Goal: Task Accomplishment & Management: Manage account settings

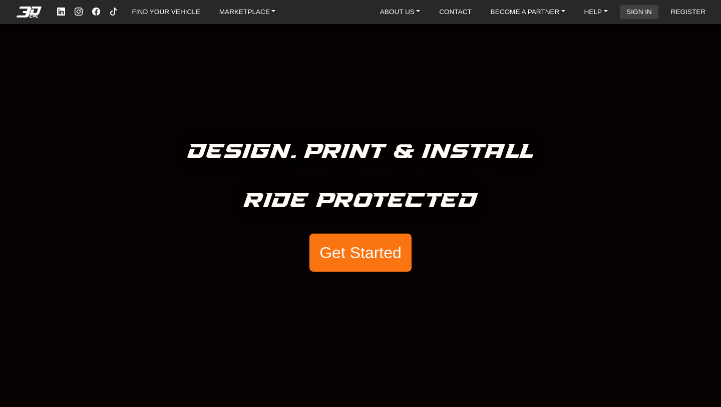
click at [641, 9] on link "SIGN IN" at bounding box center [640, 12] width 34 height 14
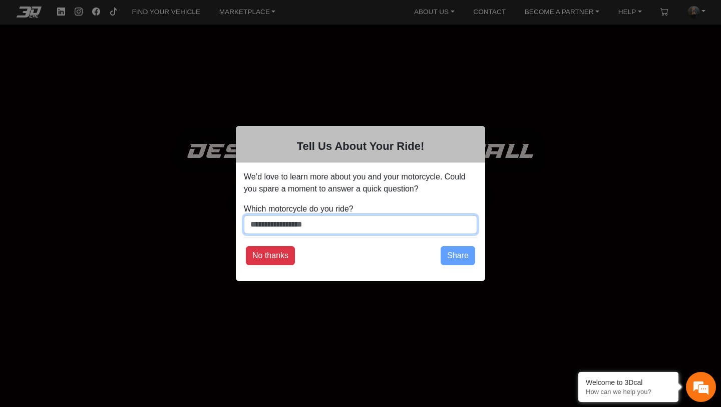
click at [303, 228] on input "Which motorcycle do you ride?" at bounding box center [360, 224] width 233 height 19
type input "******"
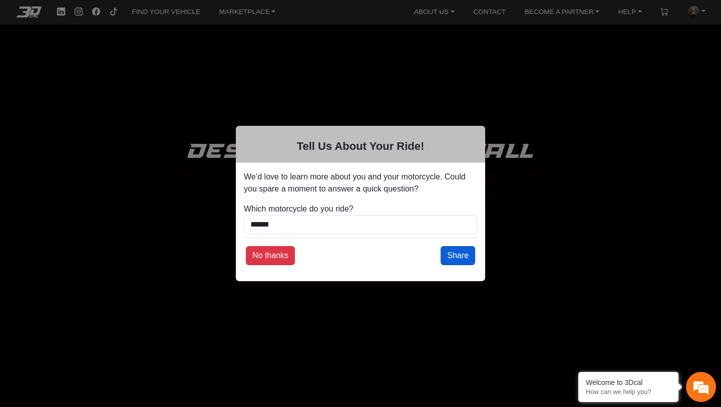
click at [459, 253] on button "Share" at bounding box center [458, 255] width 35 height 19
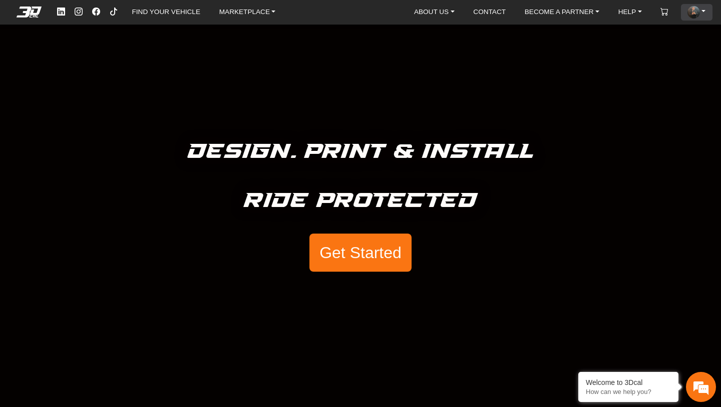
click at [692, 12] on img at bounding box center [694, 12] width 12 height 12
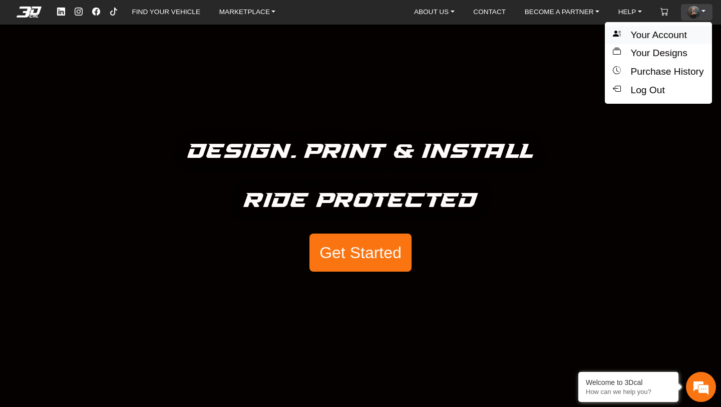
click at [643, 33] on button "Your Account" at bounding box center [658, 35] width 107 height 19
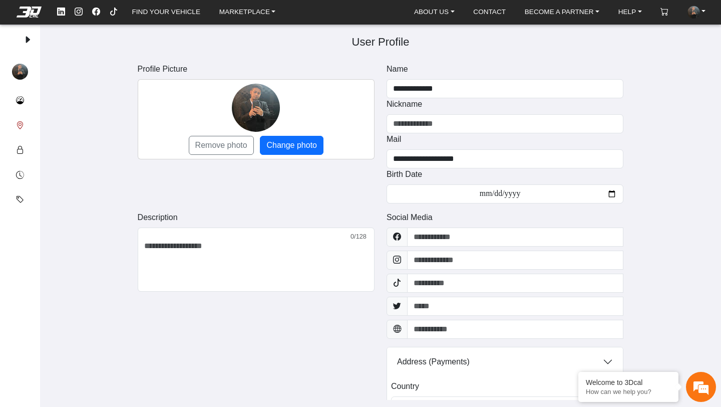
click at [20, 122] on em at bounding box center [20, 126] width 8 height 12
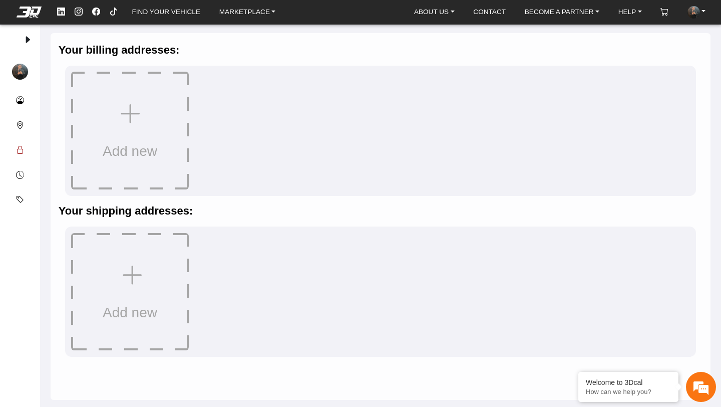
click at [24, 140] on button "Security" at bounding box center [20, 150] width 24 height 25
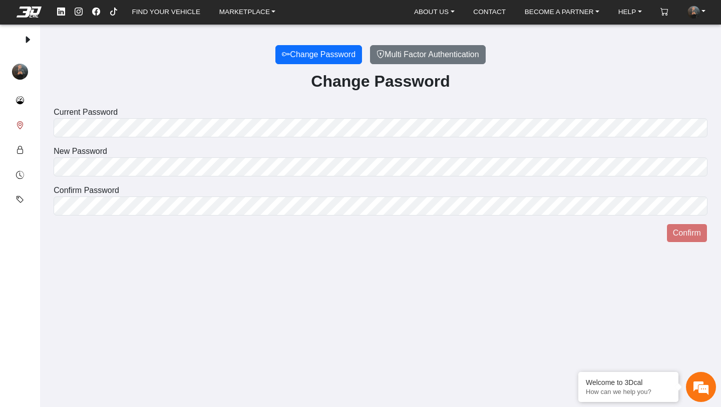
click at [24, 120] on button "Addresses" at bounding box center [20, 125] width 24 height 25
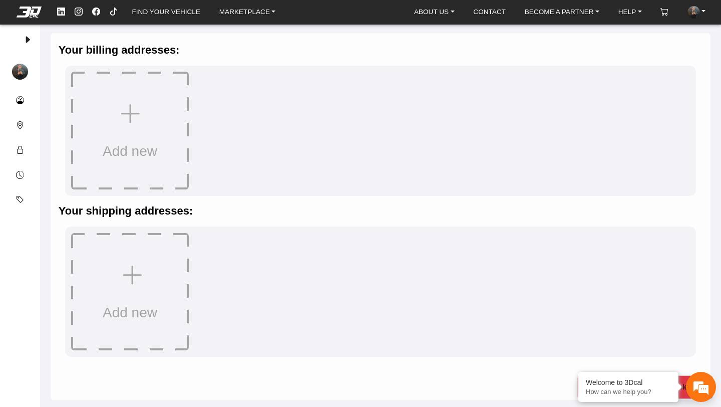
click at [132, 116] on icon at bounding box center [130, 115] width 25 height 28
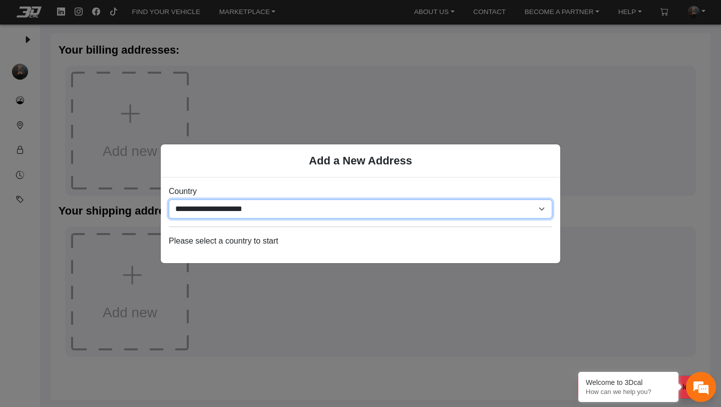
click at [212, 204] on select "**********" at bounding box center [361, 208] width 384 height 19
click at [307, 212] on select "**********" at bounding box center [361, 208] width 384 height 19
select select "**********"
click at [169, 199] on select "**********" at bounding box center [361, 208] width 384 height 19
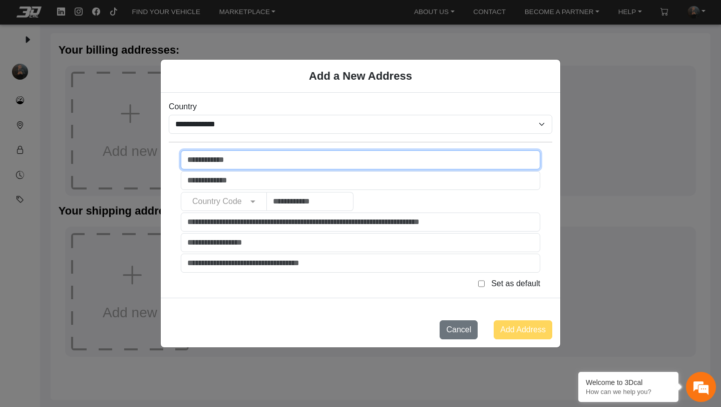
click at [298, 161] on input "text" at bounding box center [361, 159] width 360 height 19
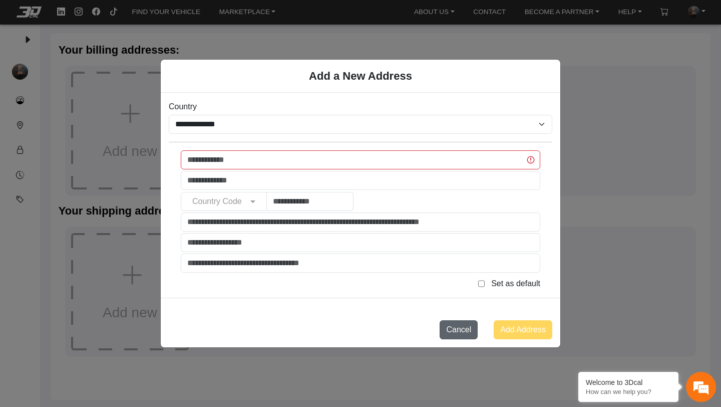
click at [450, 330] on button "Cancel" at bounding box center [459, 329] width 38 height 19
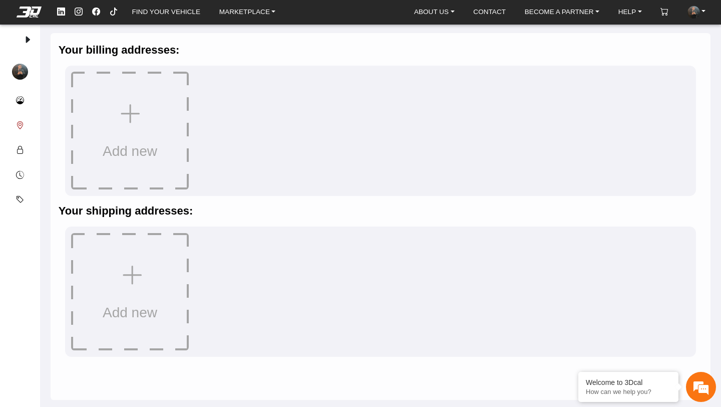
click at [15, 119] on button "Addresses" at bounding box center [20, 125] width 24 height 25
click at [22, 150] on em at bounding box center [20, 150] width 8 height 12
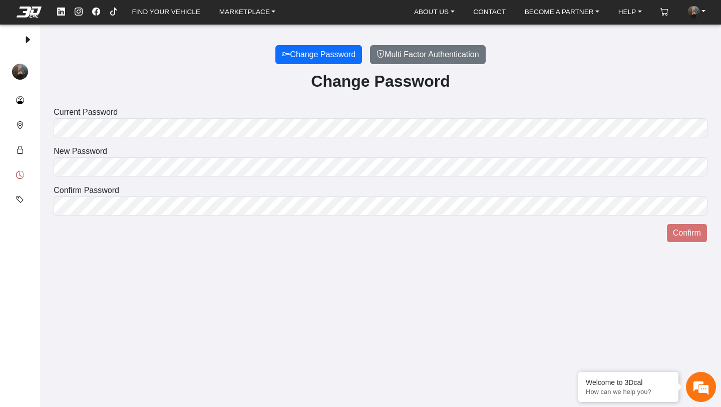
click at [22, 171] on em at bounding box center [20, 175] width 8 height 12
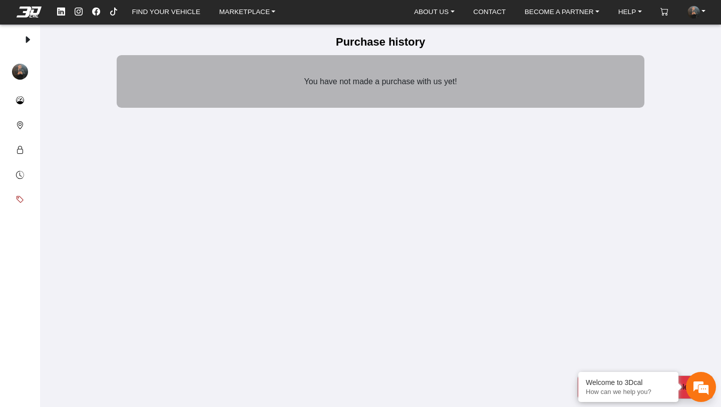
click at [21, 194] on em at bounding box center [20, 200] width 8 height 12
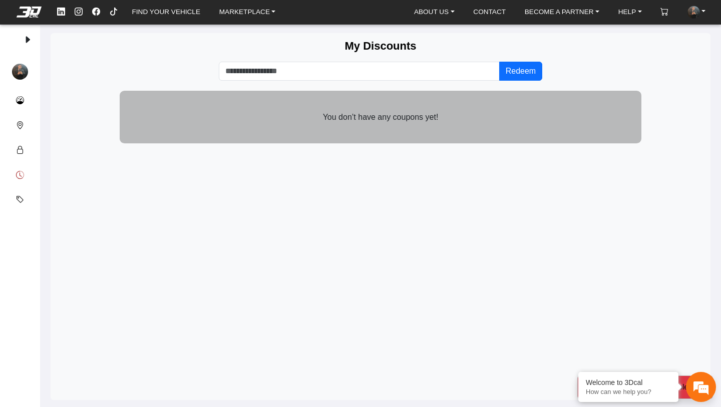
click at [21, 173] on em at bounding box center [20, 175] width 8 height 12
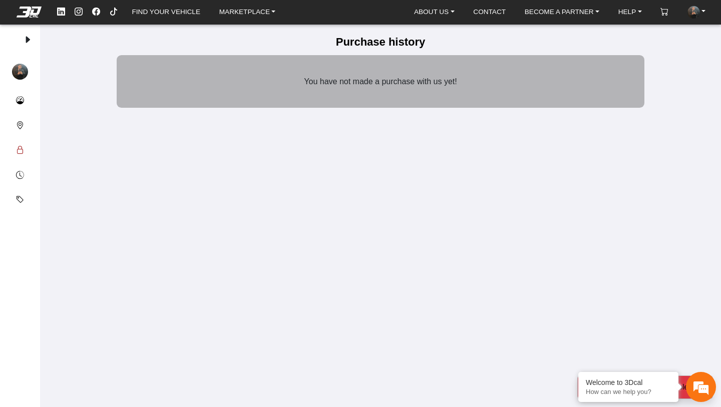
click at [20, 145] on em at bounding box center [20, 150] width 8 height 12
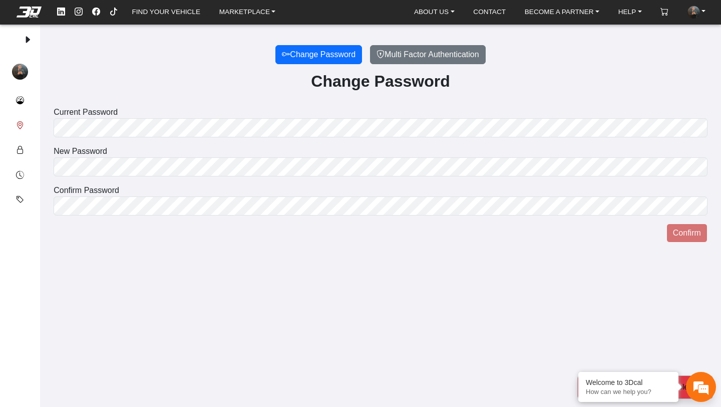
click at [20, 123] on em at bounding box center [20, 126] width 8 height 12
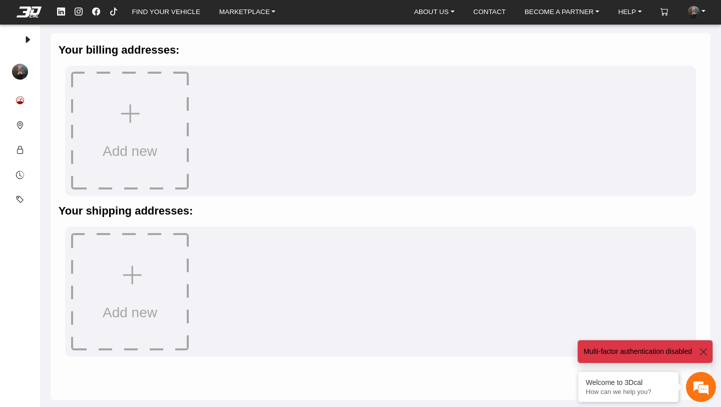
click at [22, 95] on em at bounding box center [20, 101] width 8 height 12
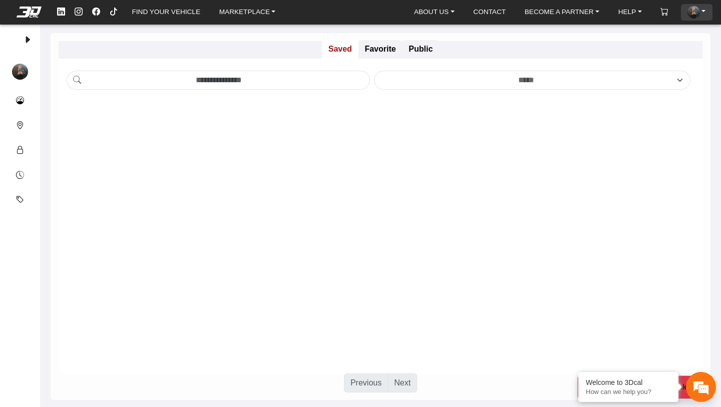
click at [698, 13] on img at bounding box center [694, 12] width 12 height 12
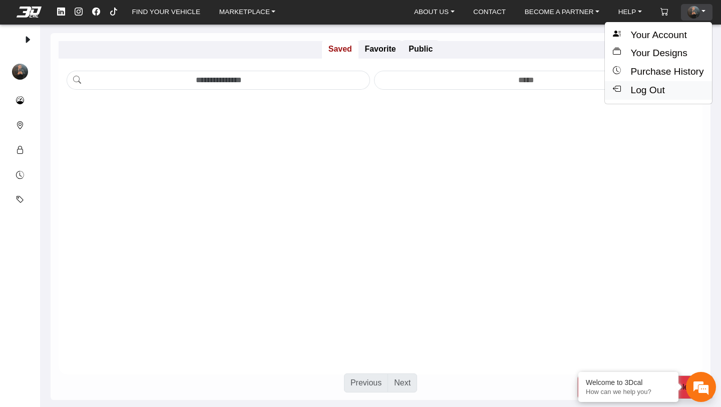
click at [647, 93] on button "Log Out" at bounding box center [658, 90] width 107 height 19
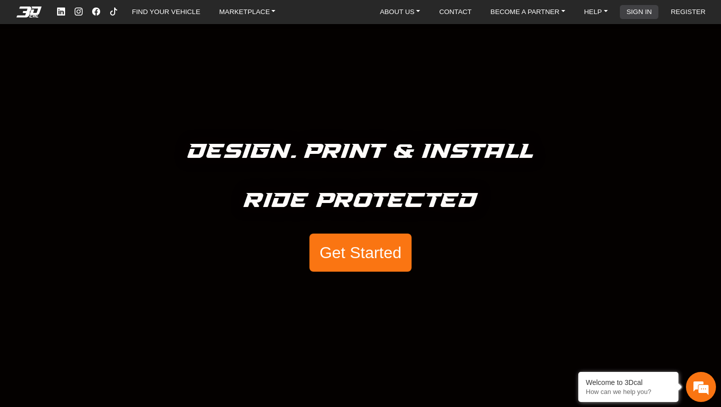
click at [647, 14] on link "SIGN IN" at bounding box center [640, 12] width 34 height 14
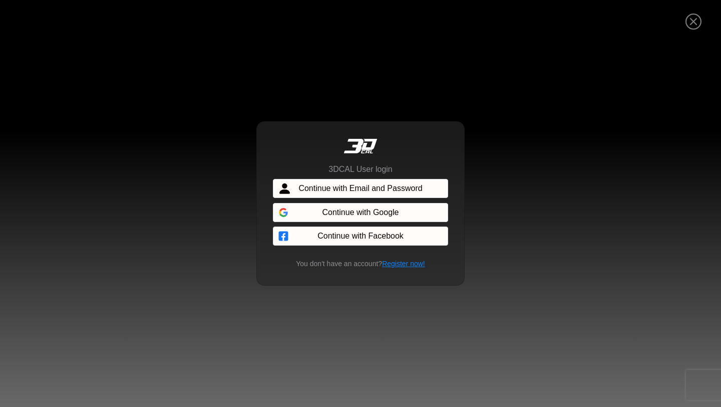
click at [408, 190] on span "Continue with Email and Password" at bounding box center [361, 188] width 124 height 12
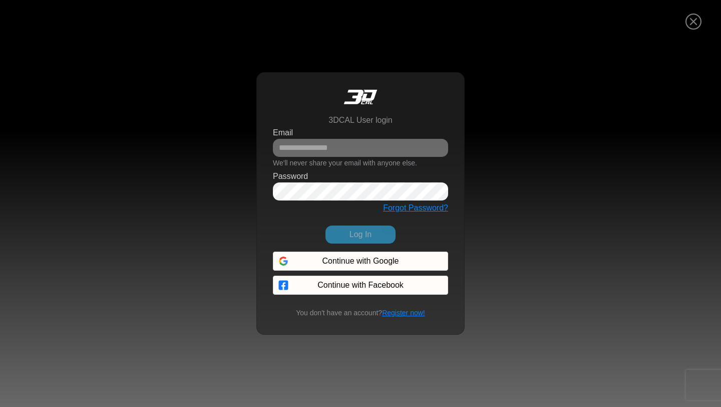
click at [413, 208] on link "Forgot Password?" at bounding box center [415, 207] width 65 height 9
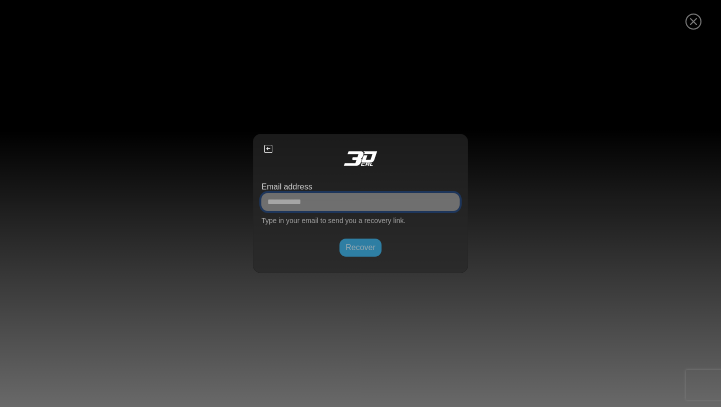
click at [355, 201] on input "Email address" at bounding box center [360, 202] width 198 height 18
type input "**********"
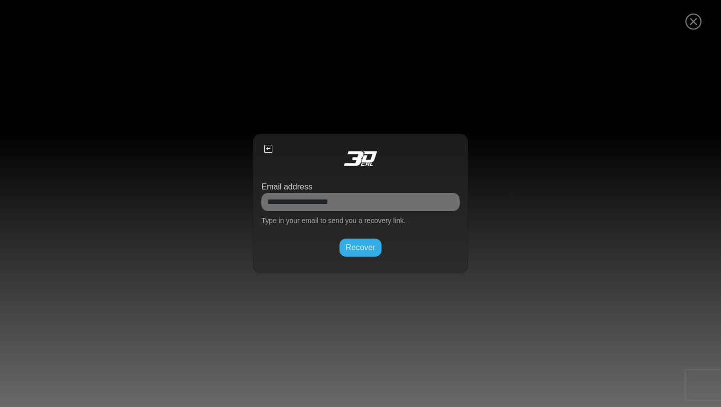
click at [356, 248] on button "Recover" at bounding box center [361, 247] width 42 height 18
